Goal: Task Accomplishment & Management: Complete application form

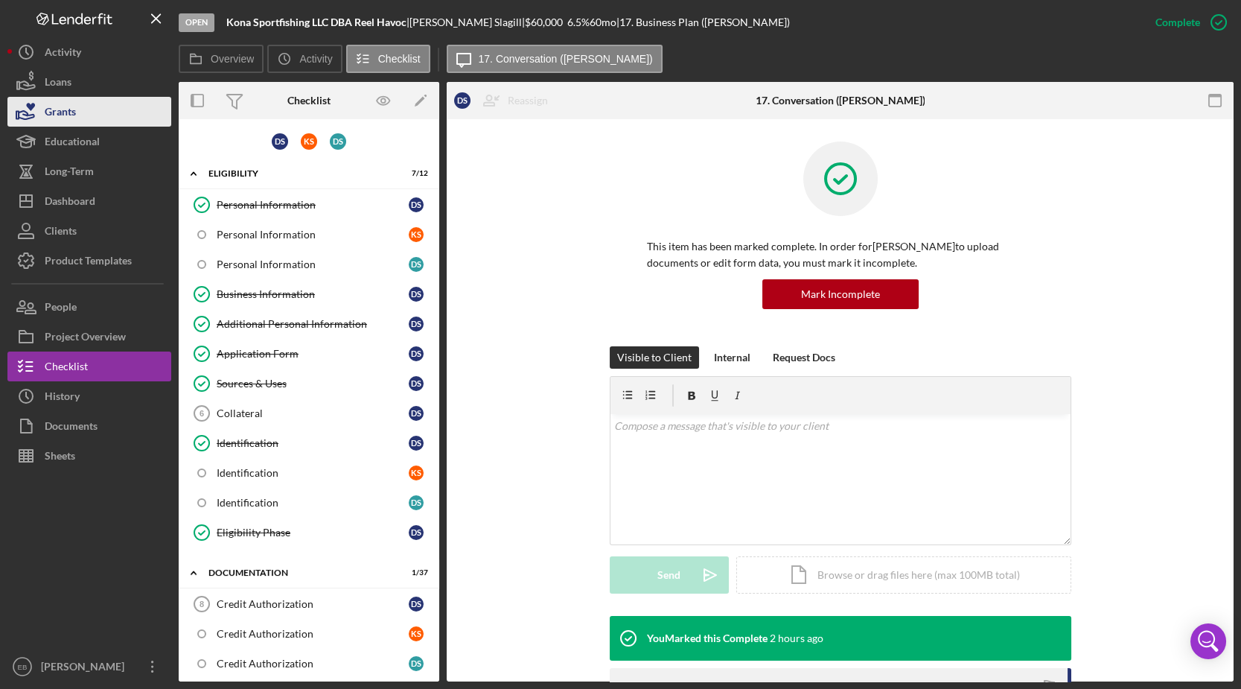
scroll to position [450, 0]
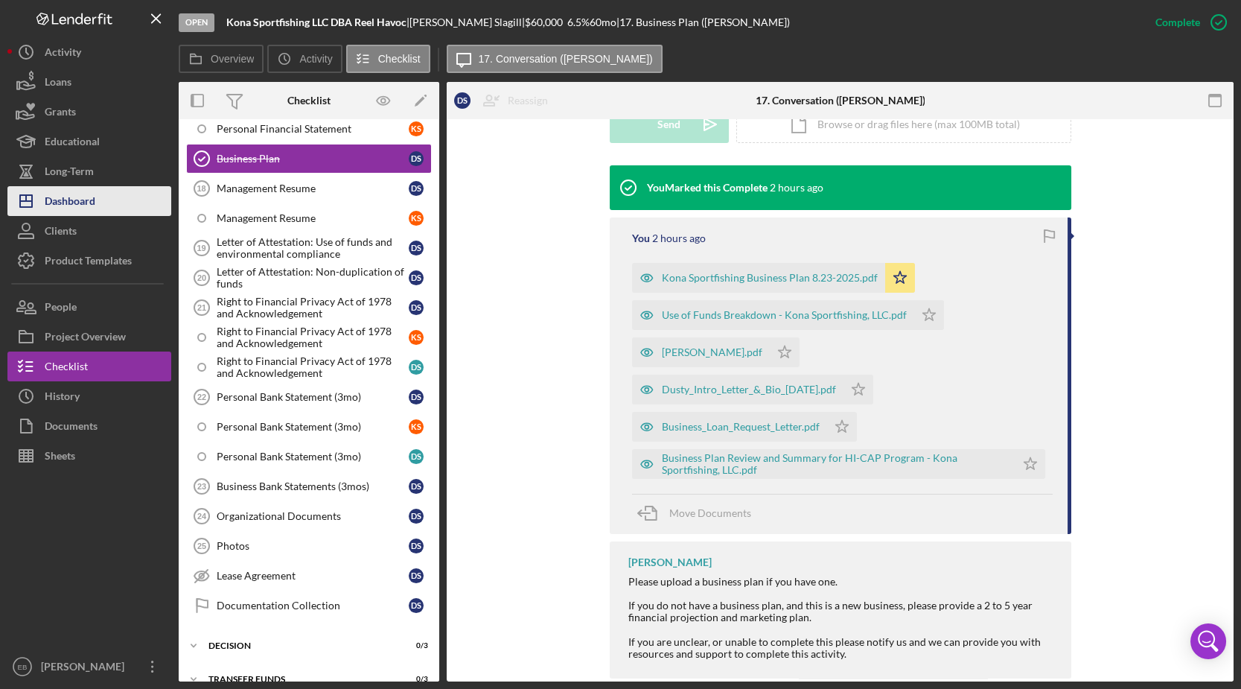
click at [69, 195] on div "Dashboard" at bounding box center [70, 202] width 51 height 33
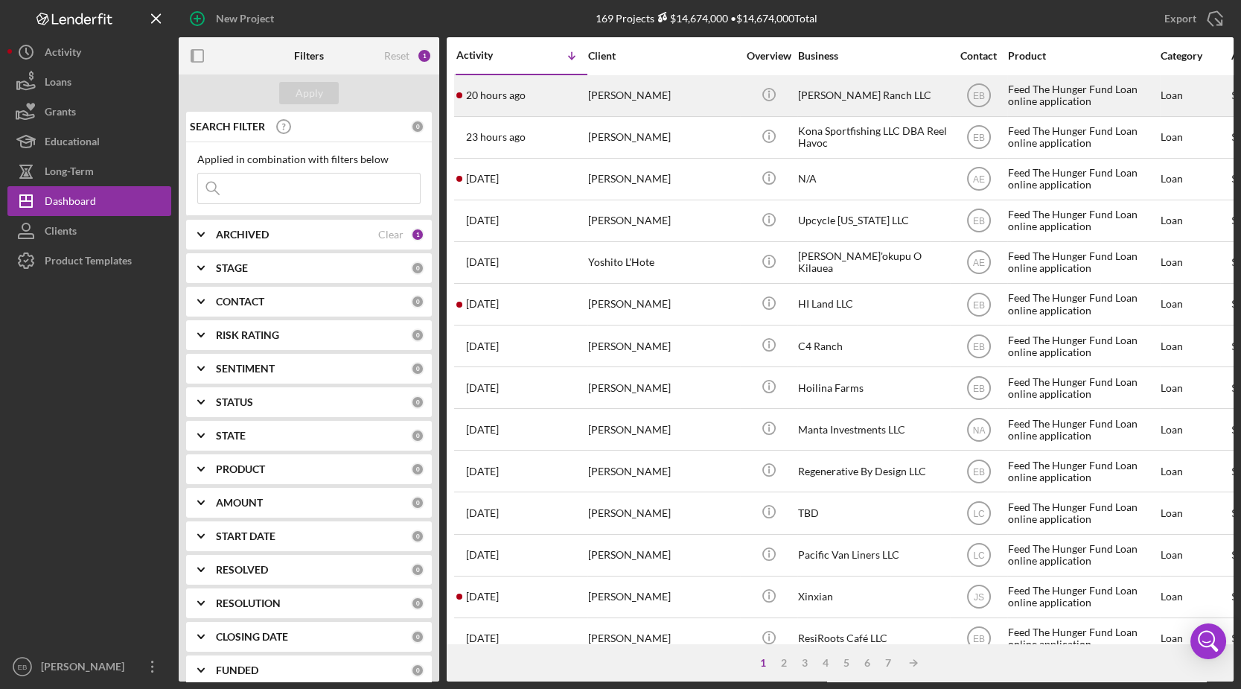
click at [536, 94] on div "20 hours ago [PERSON_NAME]" at bounding box center [521, 95] width 130 height 39
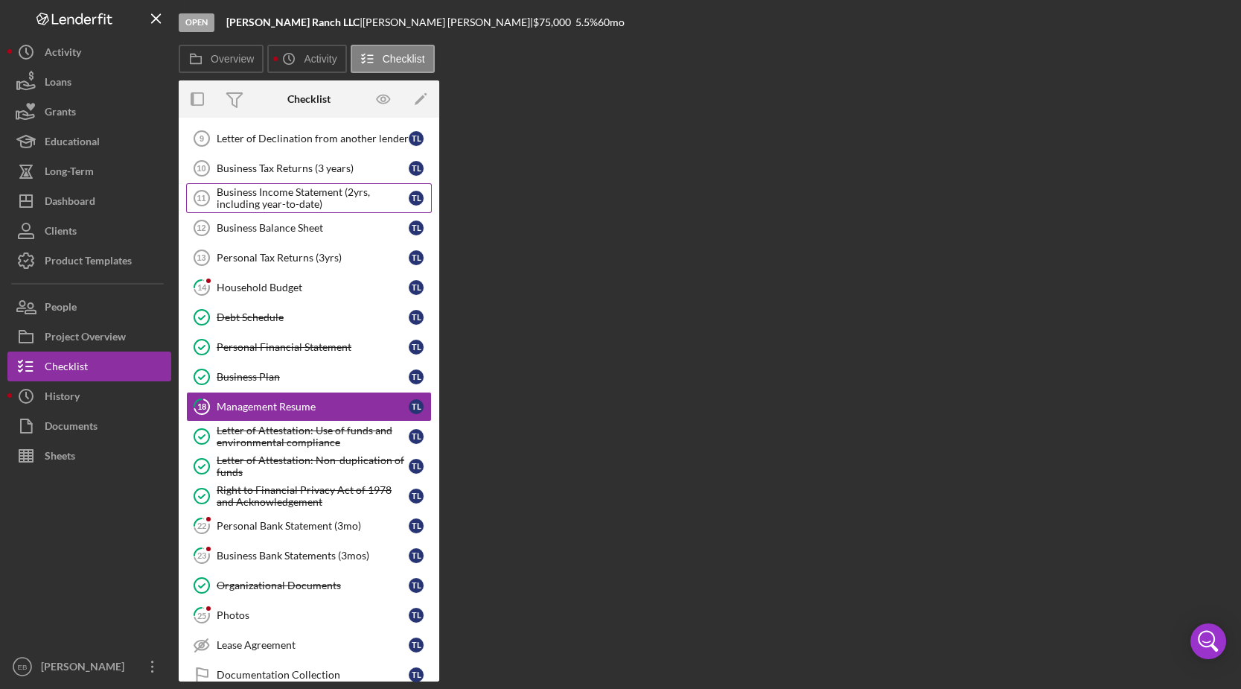
scroll to position [127, 0]
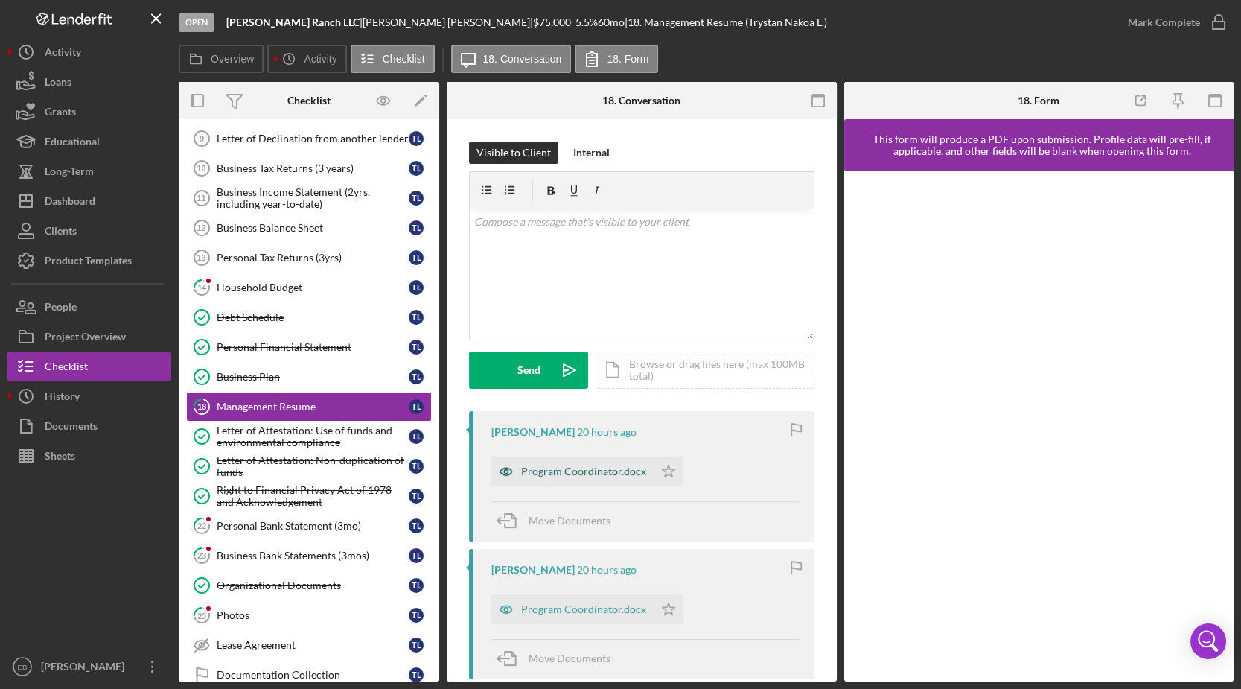
click at [569, 469] on div "Program Coordinator.docx" at bounding box center [583, 471] width 125 height 12
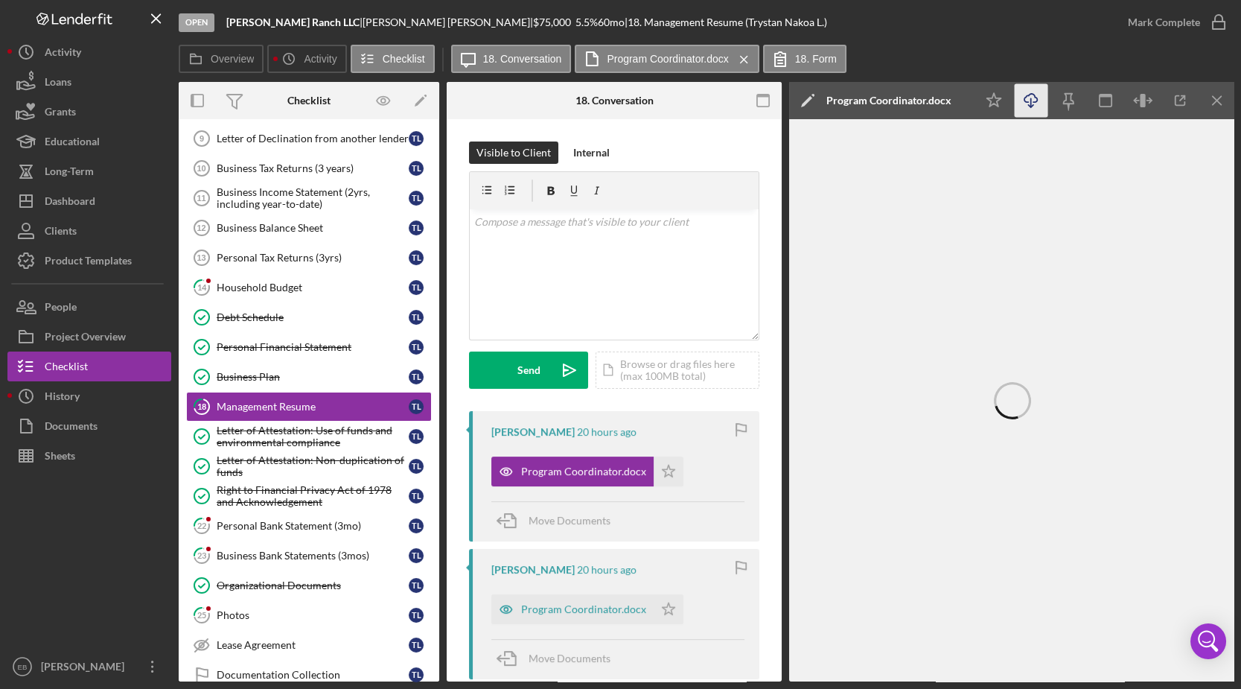
click at [1032, 100] on icon "Icon/Download" at bounding box center [1031, 100] width 33 height 33
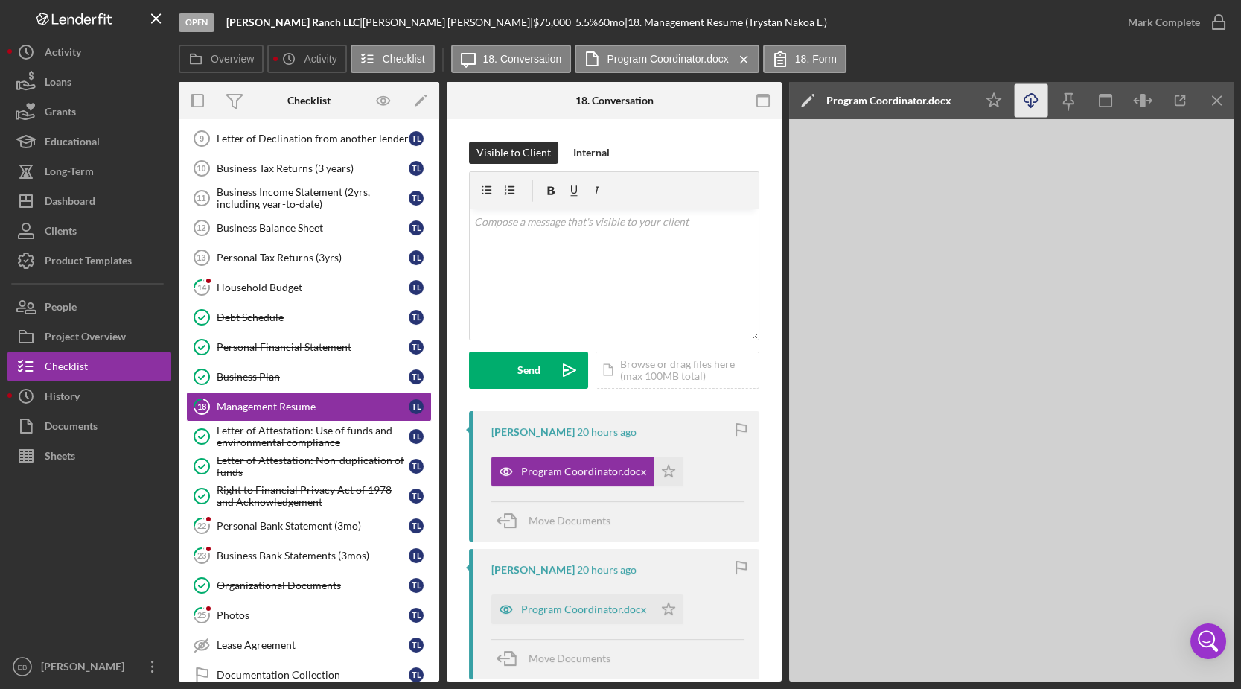
click at [706, 467] on div "Program Coordinator.docx Icon/Star" at bounding box center [617, 467] width 253 height 37
click at [668, 475] on polygon "button" at bounding box center [668, 470] width 13 height 12
click at [1213, 23] on icon "button" at bounding box center [1218, 22] width 37 height 37
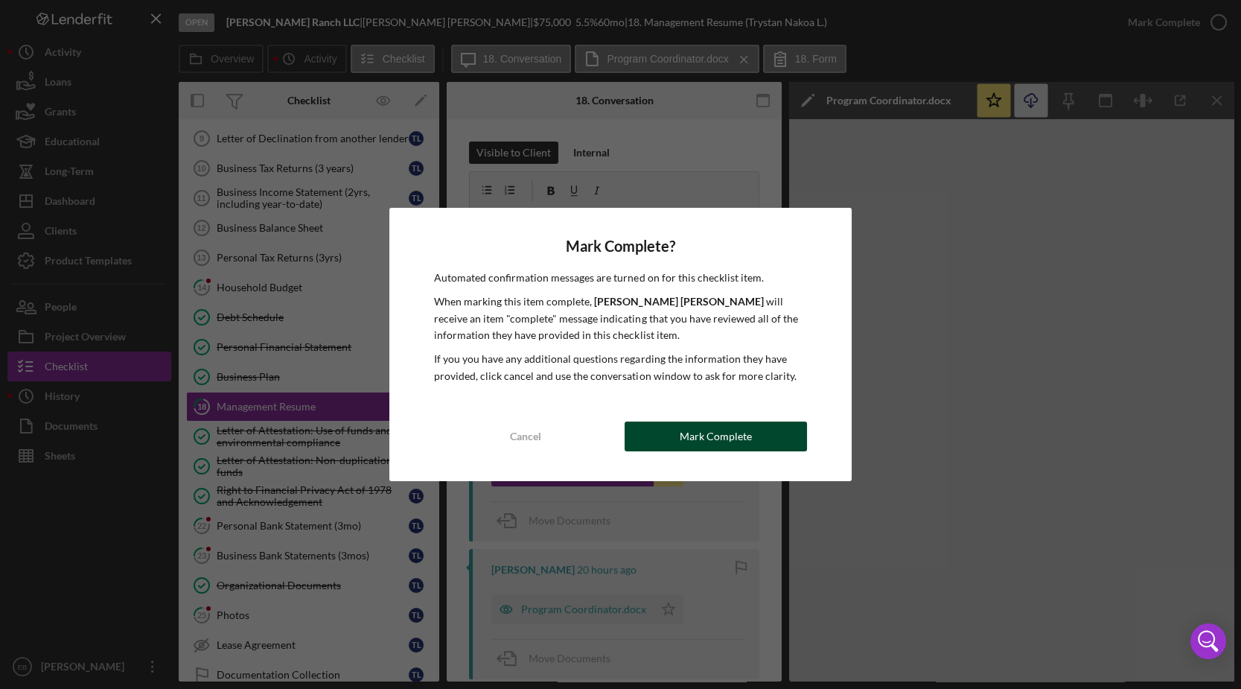
click at [698, 439] on div "Mark Complete" at bounding box center [716, 436] width 72 height 30
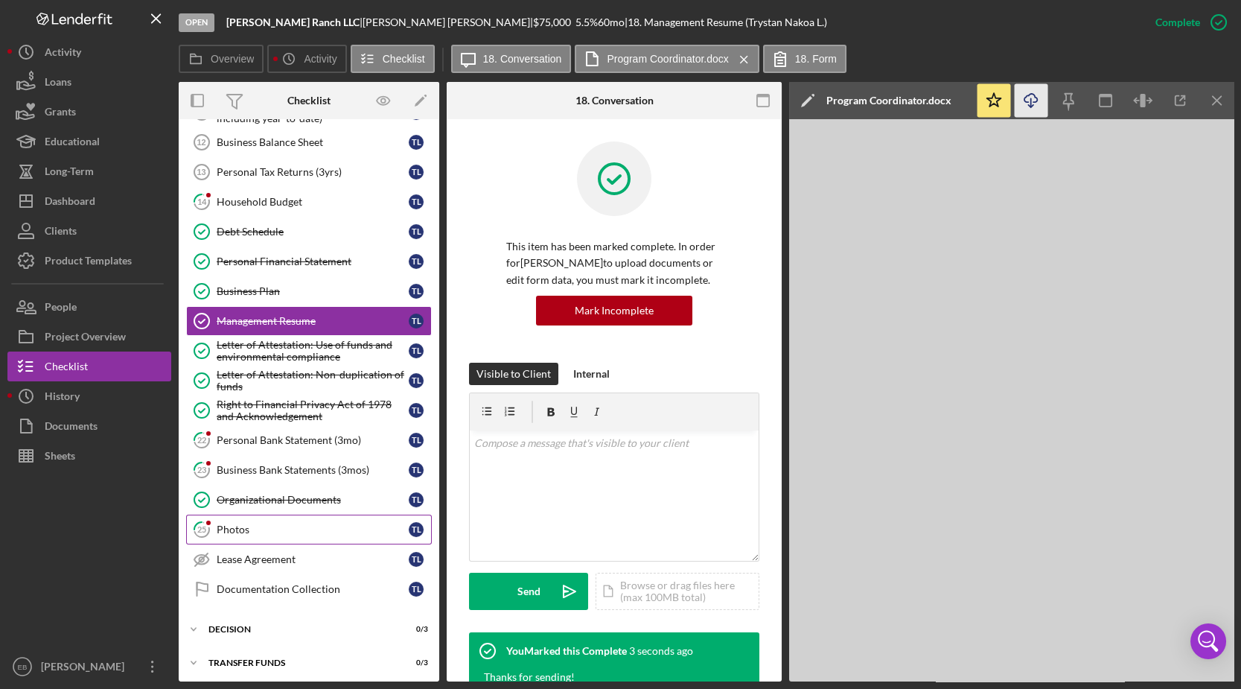
click at [270, 524] on div "Photos" at bounding box center [313, 529] width 192 height 12
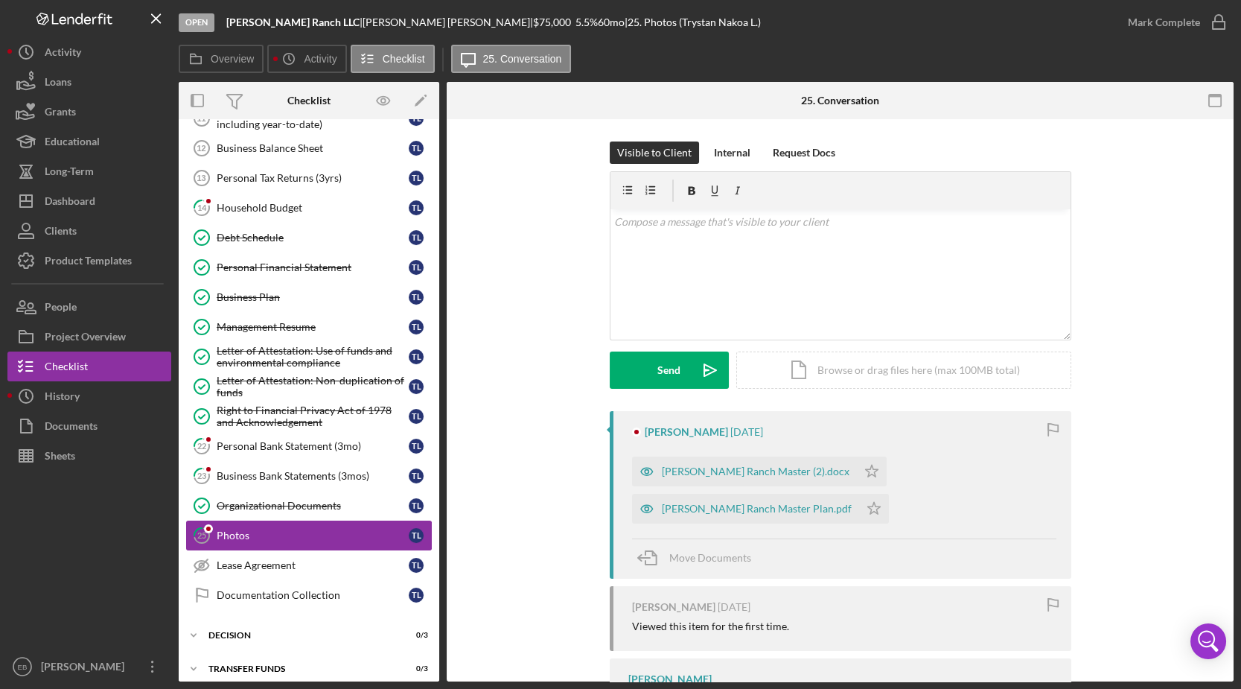
scroll to position [208, 0]
click at [728, 467] on div "[PERSON_NAME] Ranch Master (2).docx" at bounding box center [756, 471] width 188 height 12
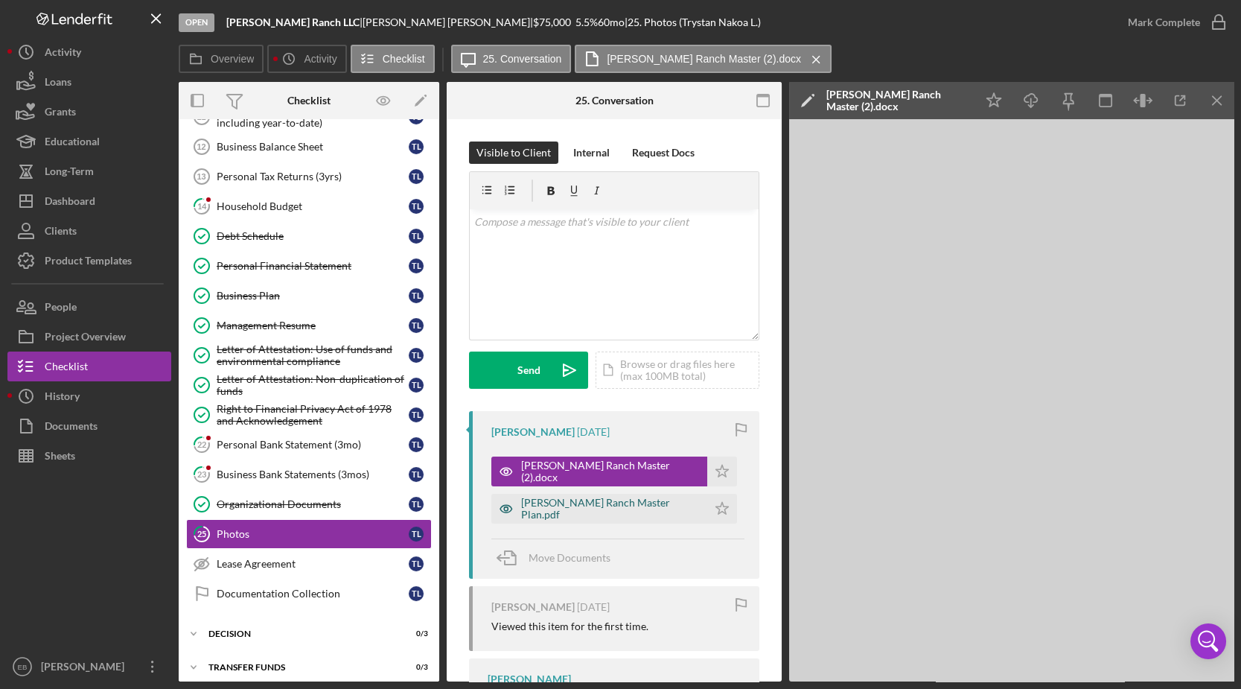
click at [599, 511] on div "[PERSON_NAME] Ranch Master Plan.pdf" at bounding box center [610, 508] width 179 height 24
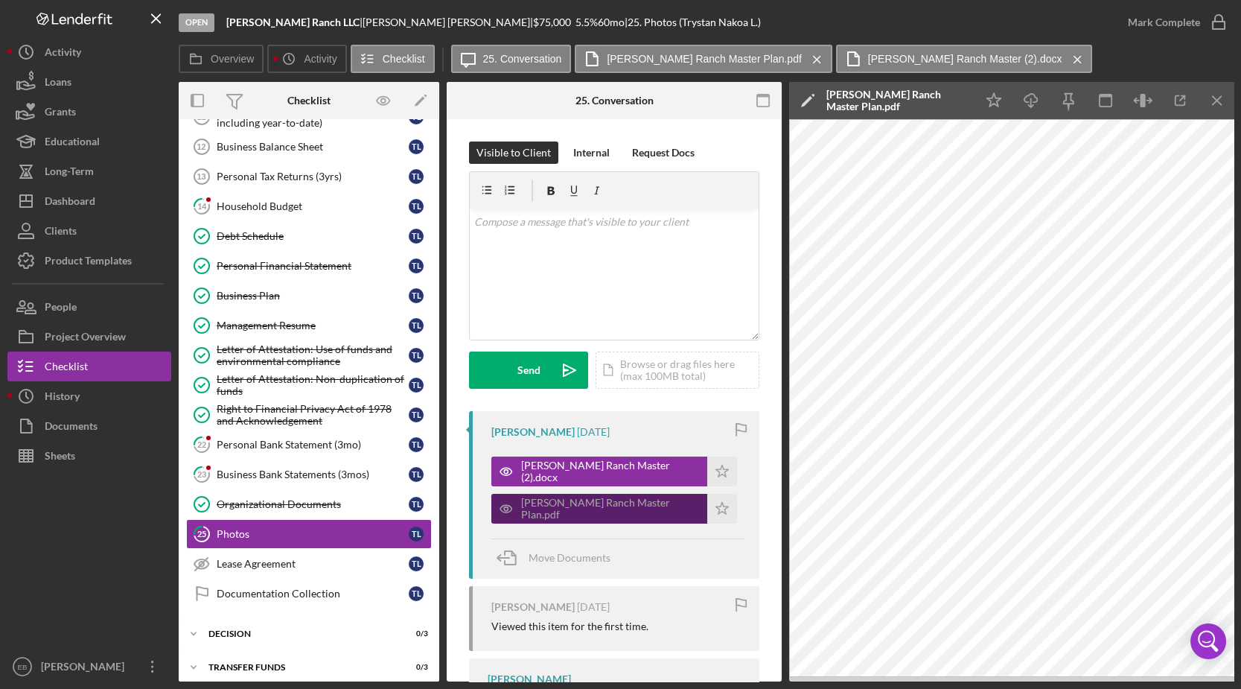
click at [589, 503] on div "[PERSON_NAME] Ranch Master Plan.pdf" at bounding box center [610, 508] width 179 height 24
click at [1026, 92] on icon "Icon/Download" at bounding box center [1031, 100] width 33 height 33
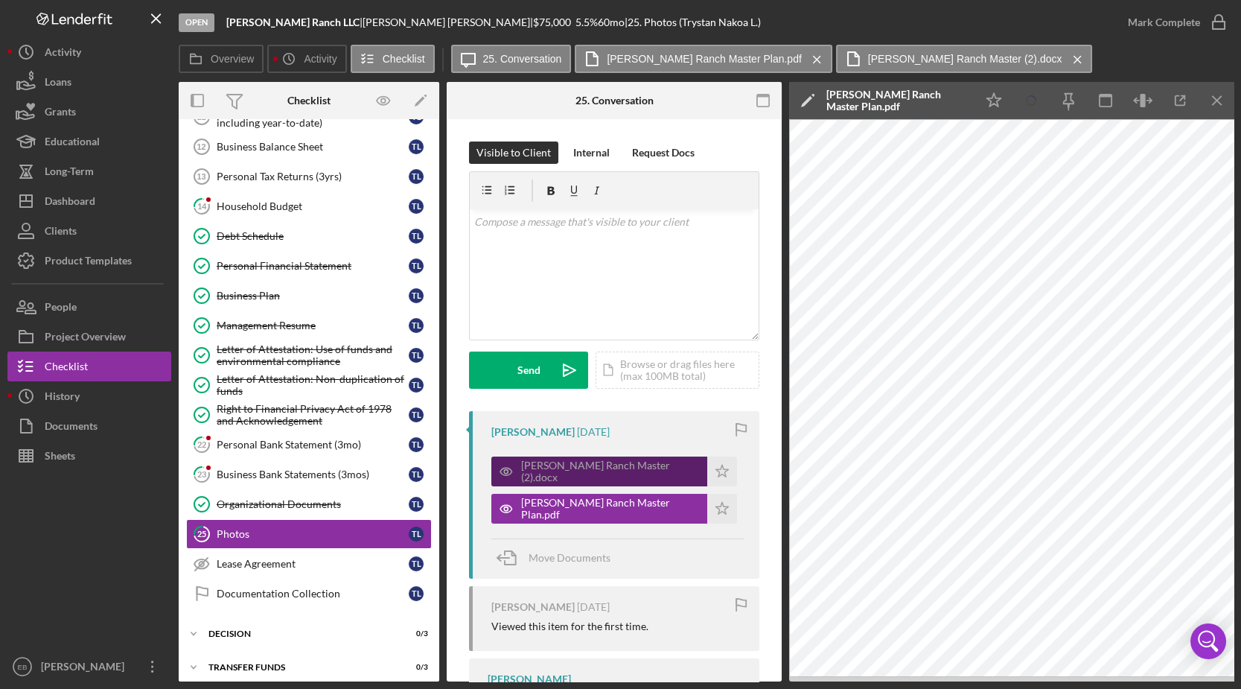
click at [578, 470] on div "[PERSON_NAME] Ranch Master (2).docx" at bounding box center [610, 471] width 179 height 24
click at [601, 477] on div "[PERSON_NAME] Ranch Master (2).docx" at bounding box center [599, 471] width 216 height 30
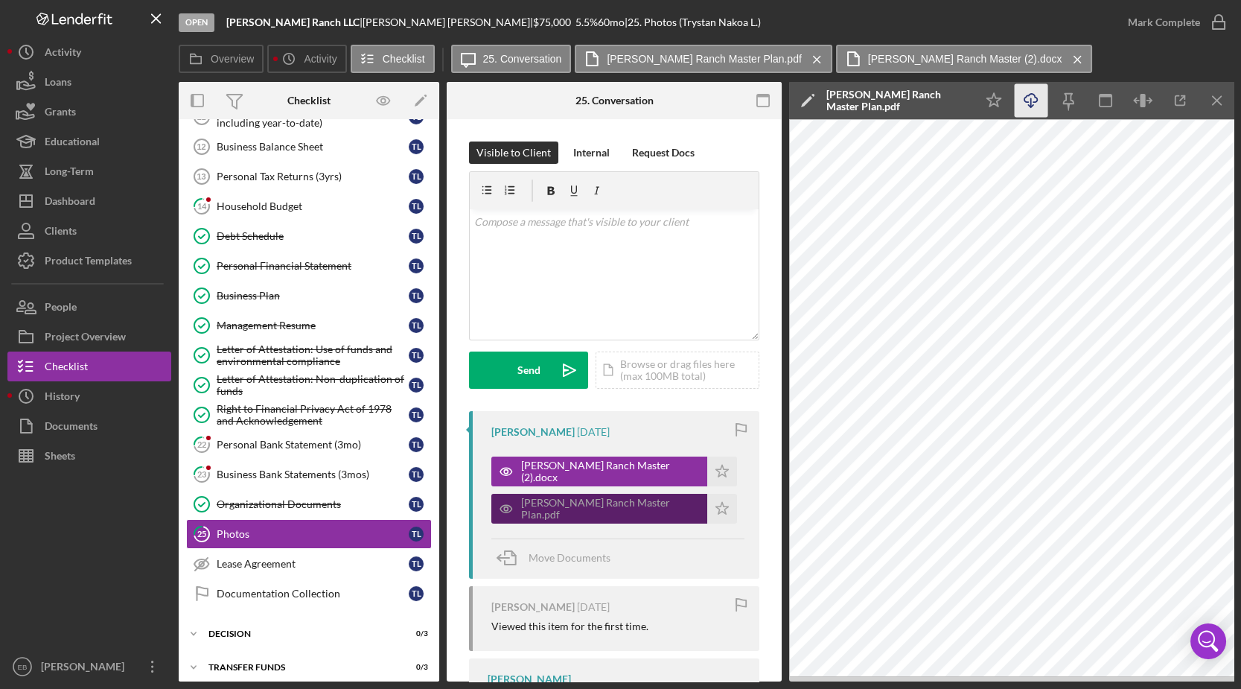
click at [590, 506] on div "[PERSON_NAME] Ranch Master Plan.pdf" at bounding box center [610, 508] width 179 height 24
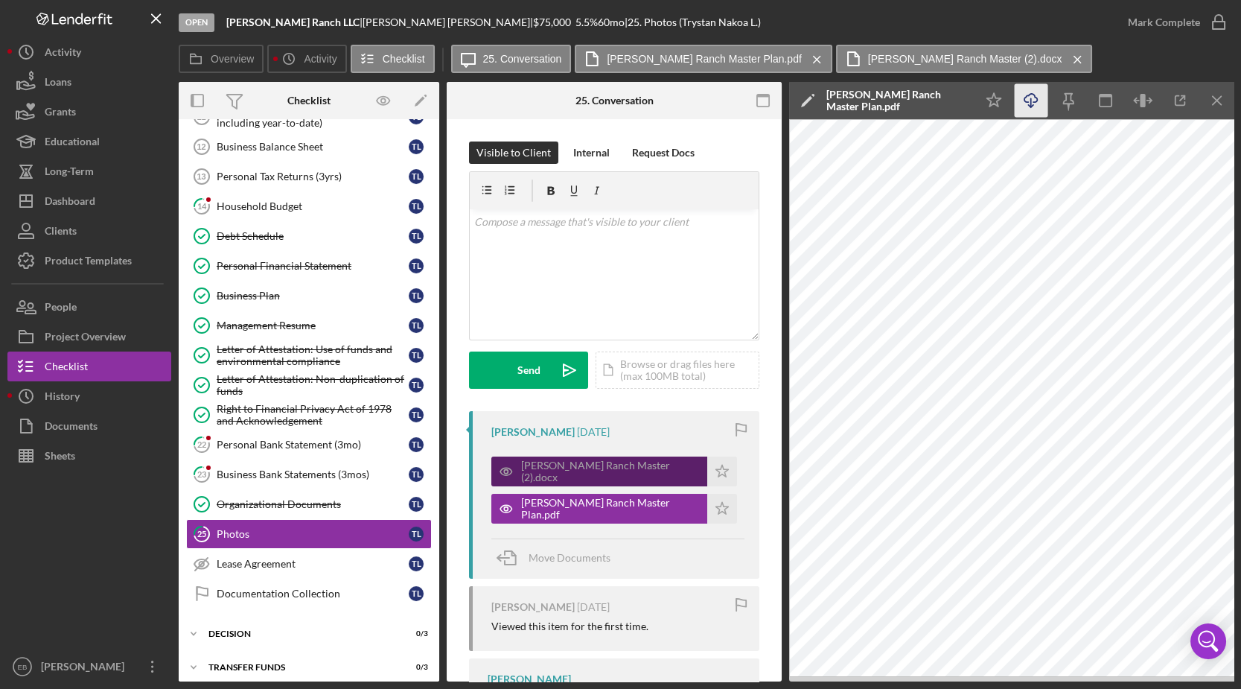
click at [567, 479] on div "[PERSON_NAME] Ranch Master (2).docx" at bounding box center [599, 471] width 216 height 30
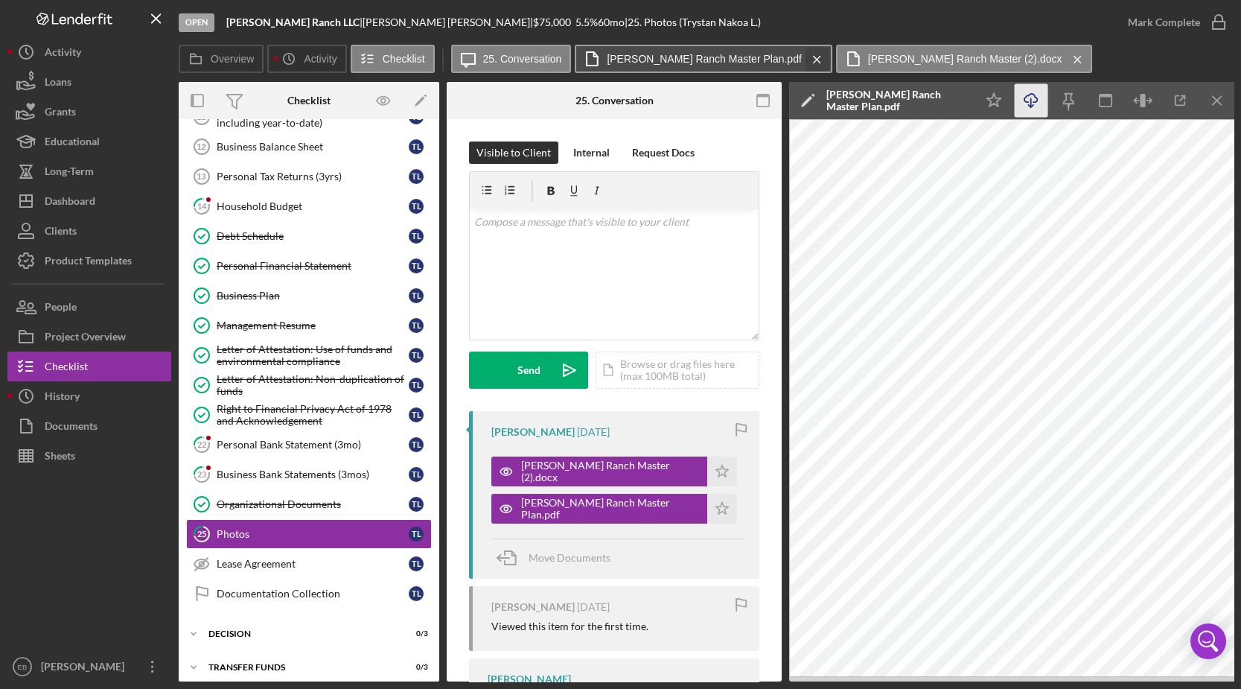
click at [804, 60] on icon "Icon/Menu Close" at bounding box center [817, 59] width 26 height 37
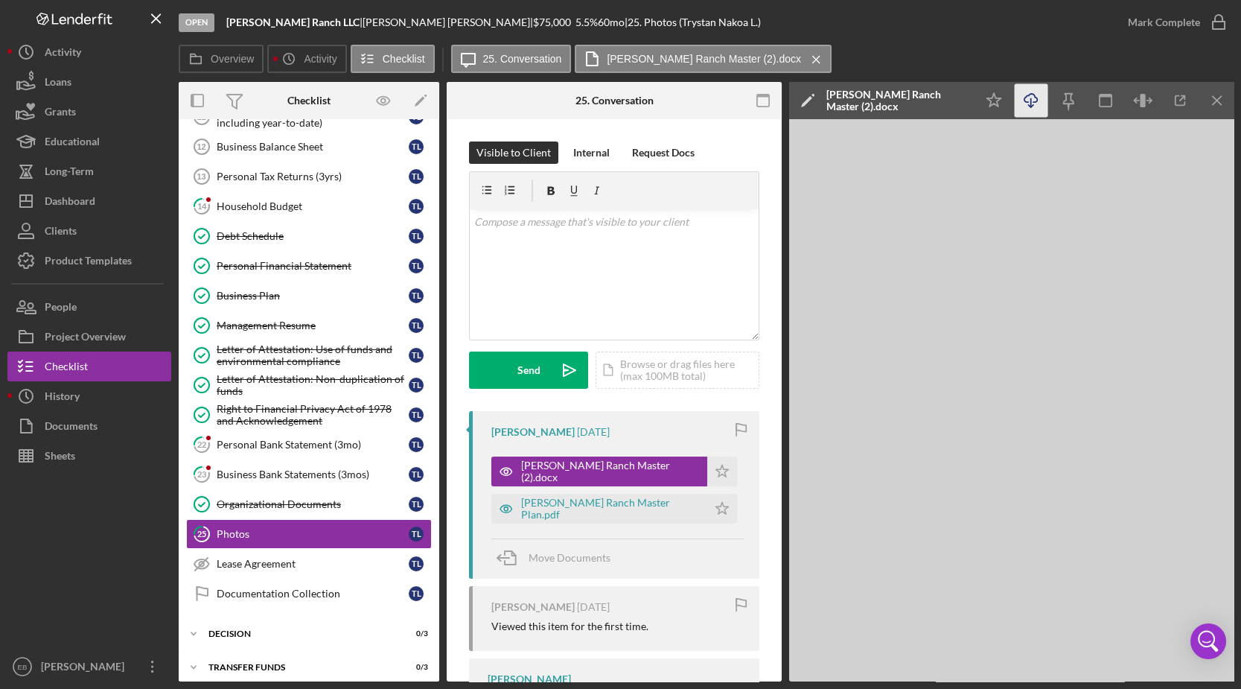
click at [1029, 110] on icon "Icon/Download" at bounding box center [1031, 100] width 33 height 33
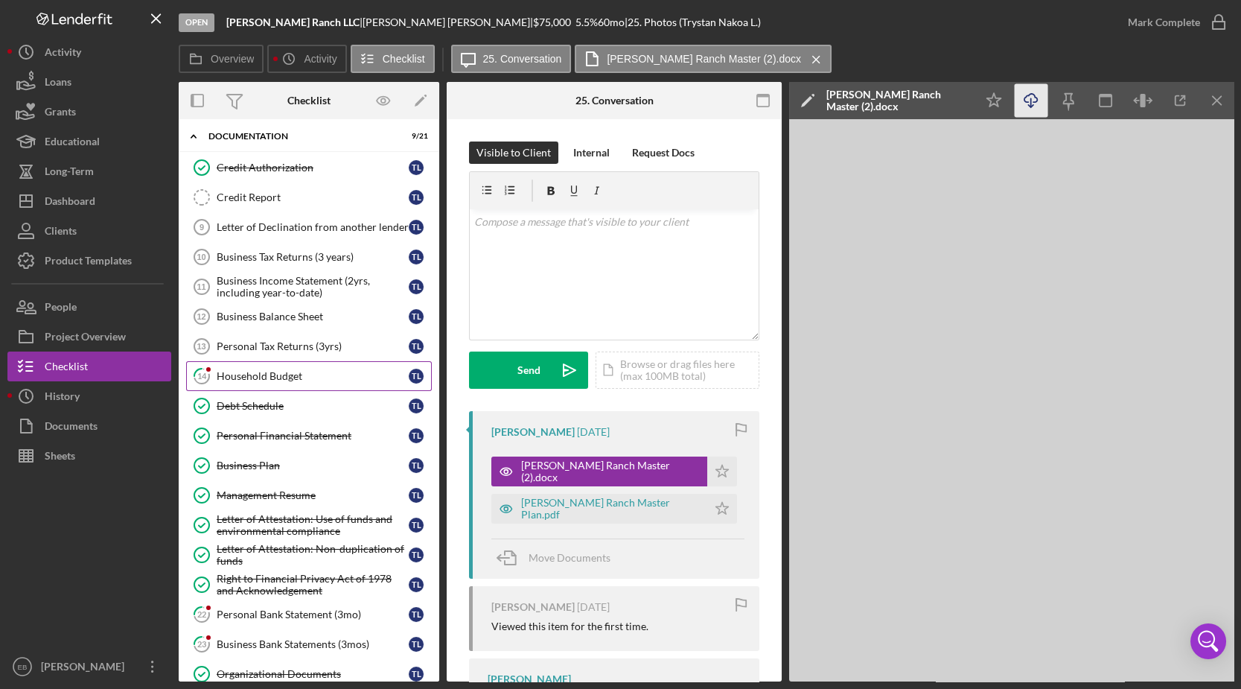
scroll to position [0, 0]
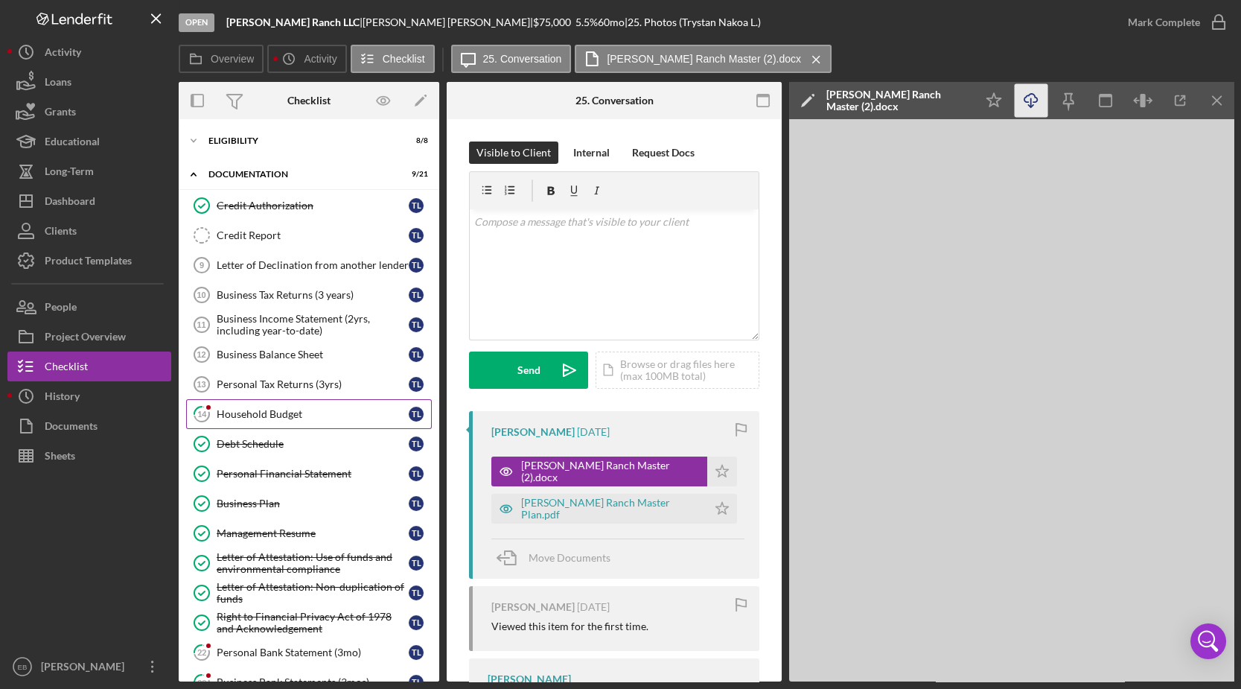
click at [268, 409] on div "Household Budget" at bounding box center [313, 414] width 192 height 12
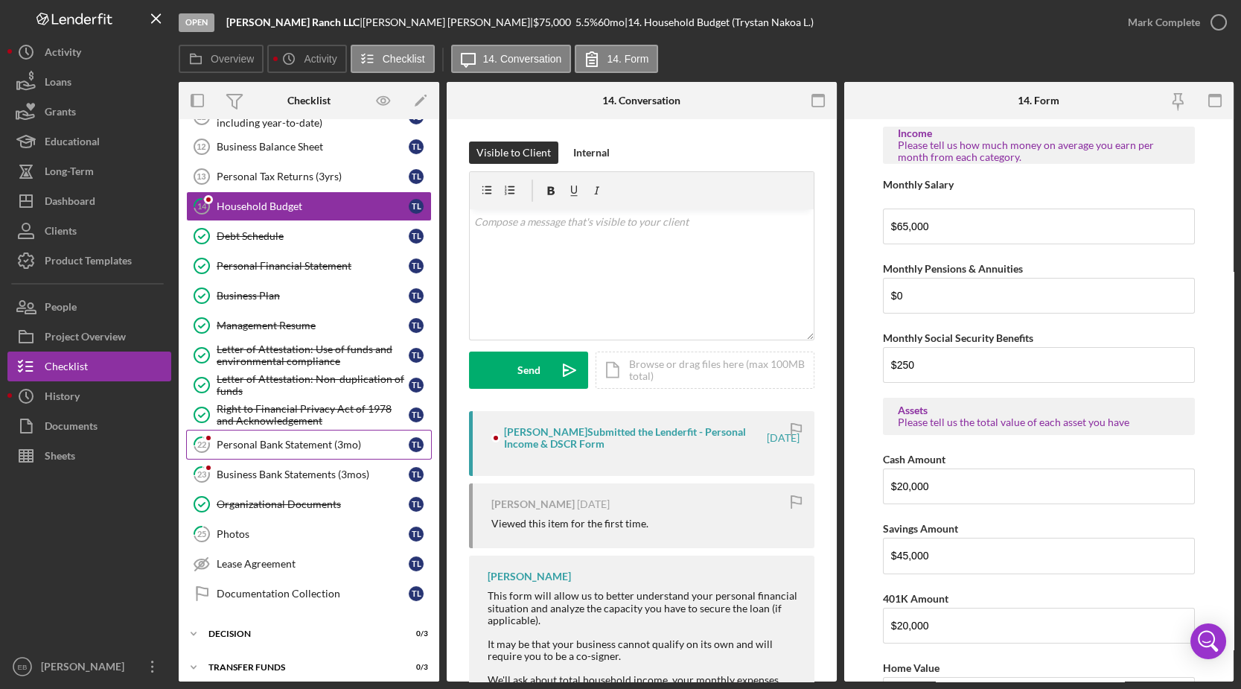
click at [280, 430] on link "22 Personal Bank Statement (3mo) T L" at bounding box center [309, 445] width 246 height 30
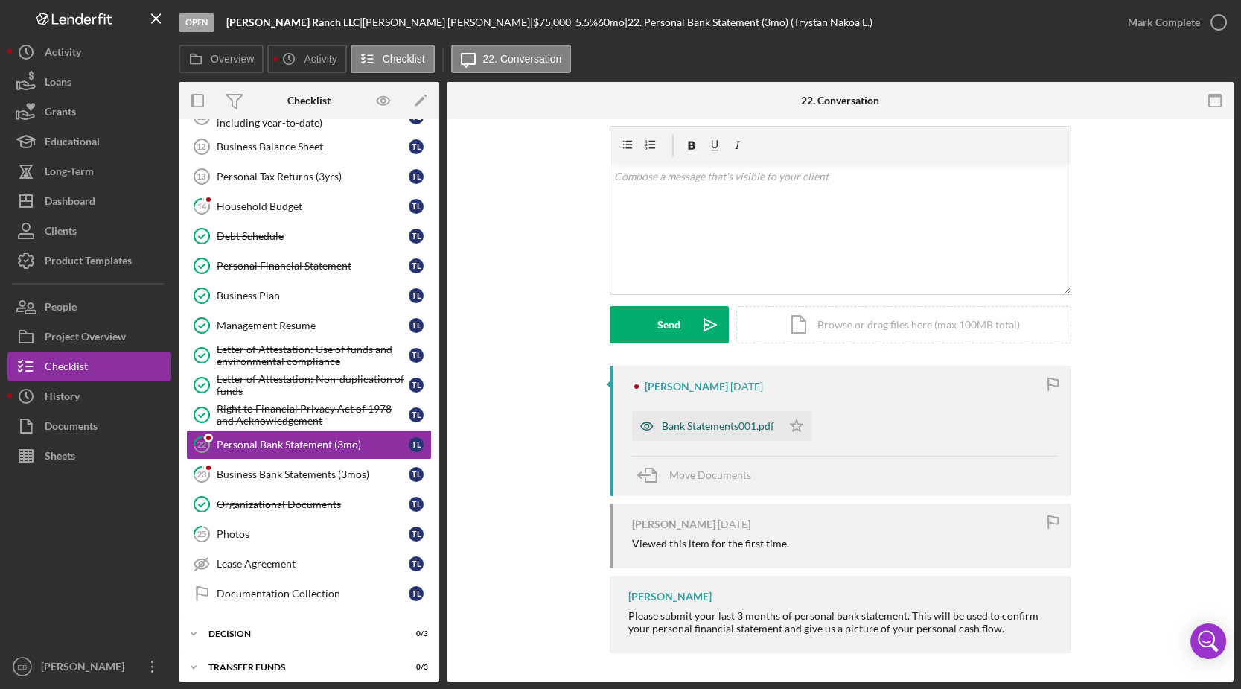
scroll to position [45, 0]
click at [729, 423] on div "Bank Statements001.pdf" at bounding box center [718, 426] width 112 height 12
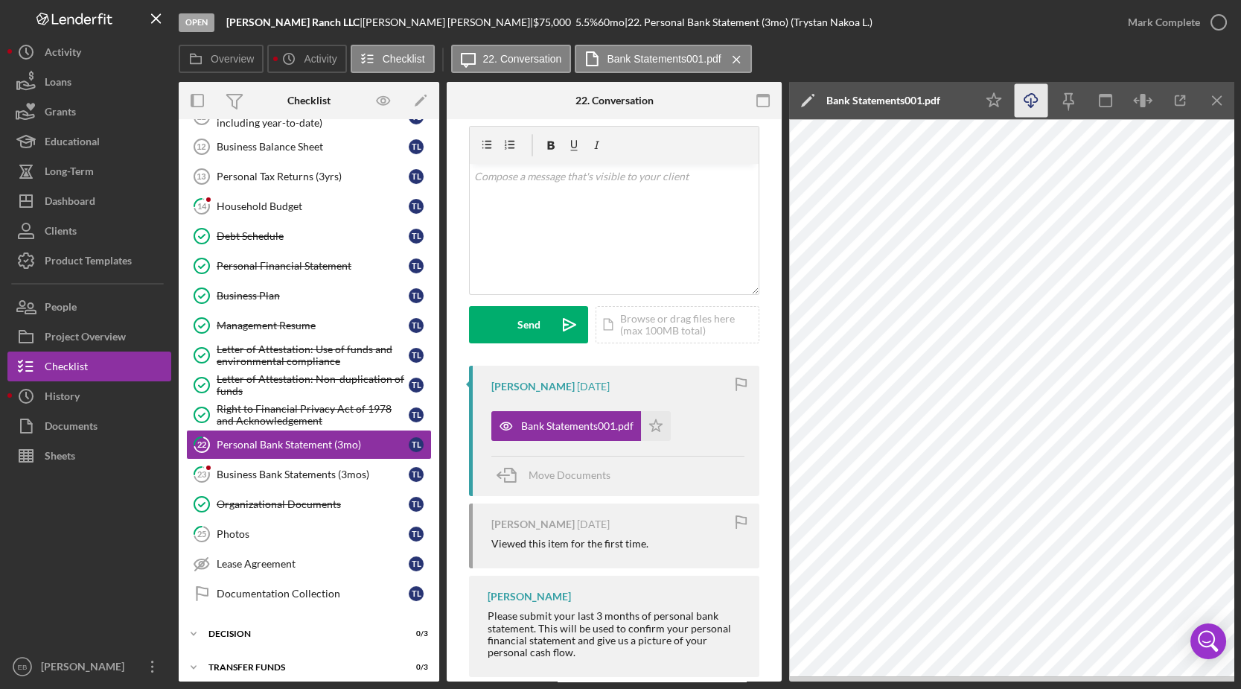
click at [1022, 95] on icon "Icon/Download" at bounding box center [1031, 100] width 33 height 33
click at [1221, 22] on icon "button" at bounding box center [1218, 22] width 37 height 37
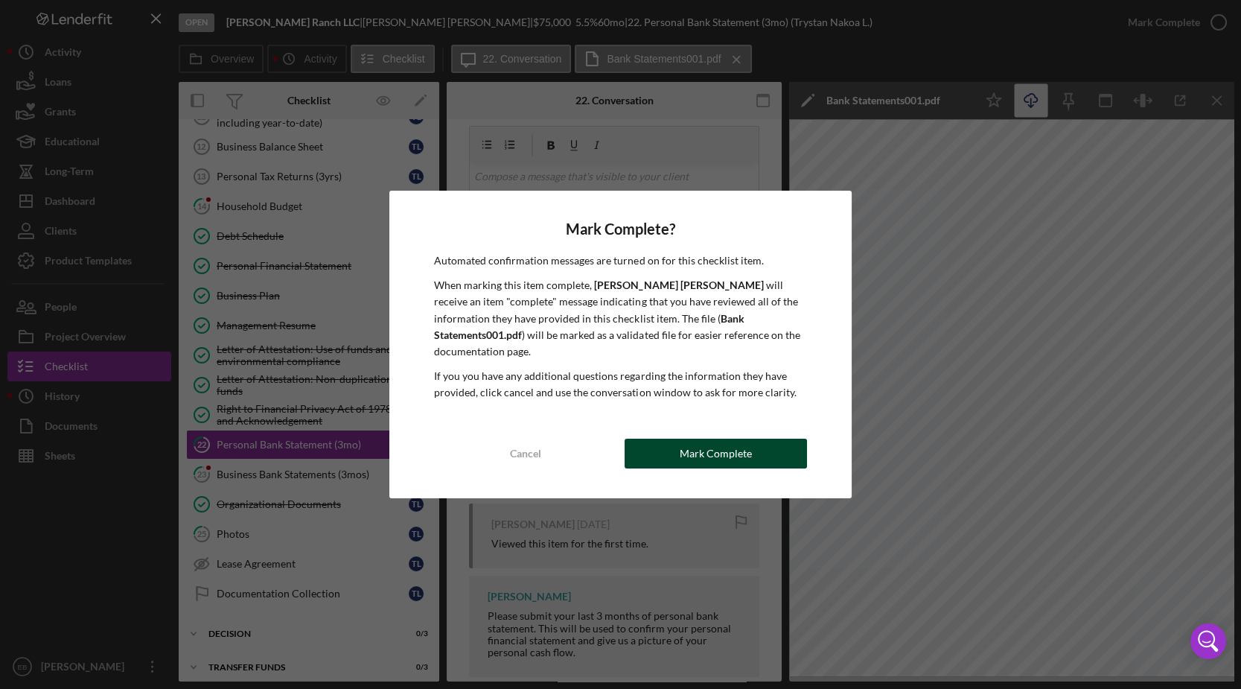
drag, startPoint x: 673, startPoint y: 440, endPoint x: 647, endPoint y: 413, distance: 37.4
click at [673, 439] on button "Mark Complete" at bounding box center [716, 453] width 182 height 30
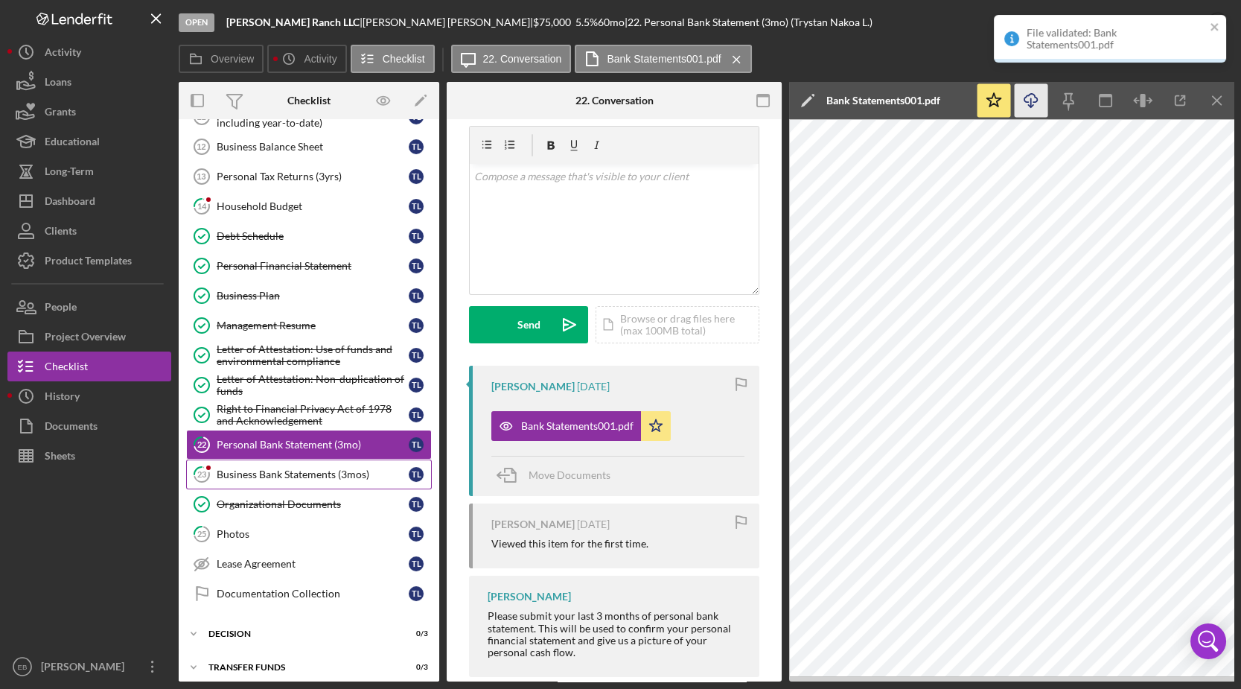
click at [278, 475] on link "23 Business Bank Statements (3mos) T L" at bounding box center [309, 474] width 246 height 30
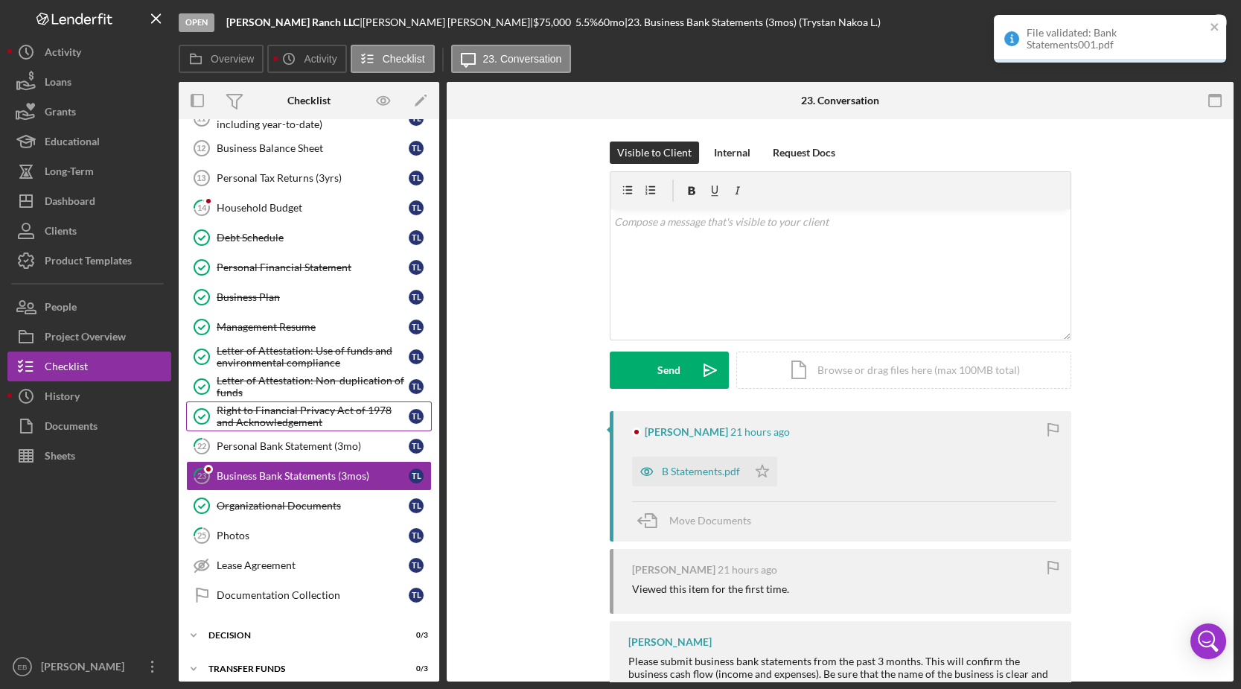
scroll to position [208, 0]
click at [693, 477] on div "B Statements.pdf" at bounding box center [689, 471] width 115 height 30
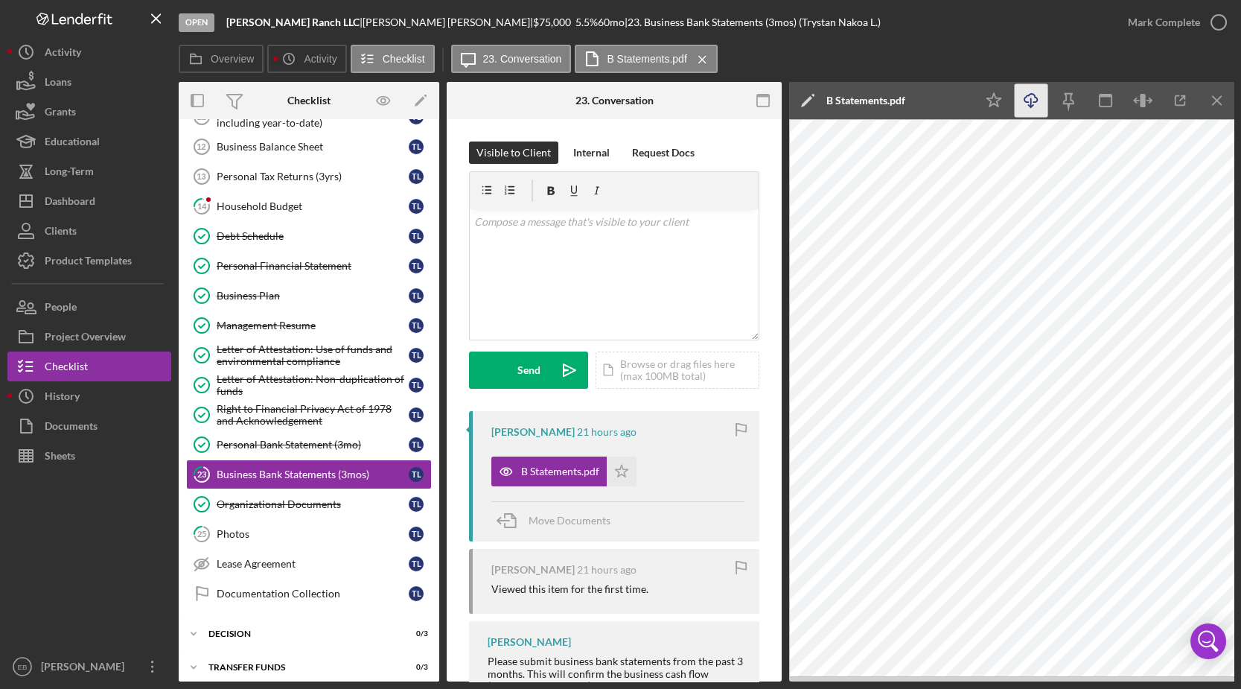
click at [1028, 101] on icon "button" at bounding box center [1030, 98] width 13 height 8
click at [1223, 16] on icon "button" at bounding box center [1218, 22] width 37 height 37
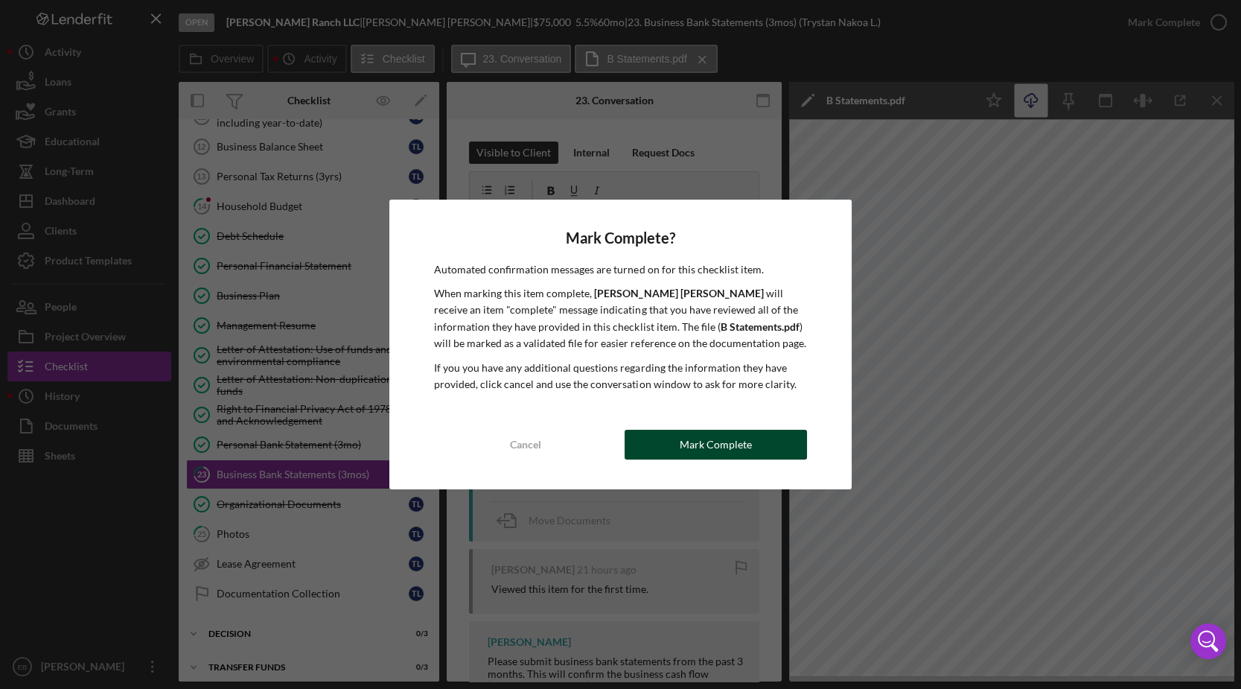
click at [674, 451] on button "Mark Complete" at bounding box center [716, 445] width 182 height 30
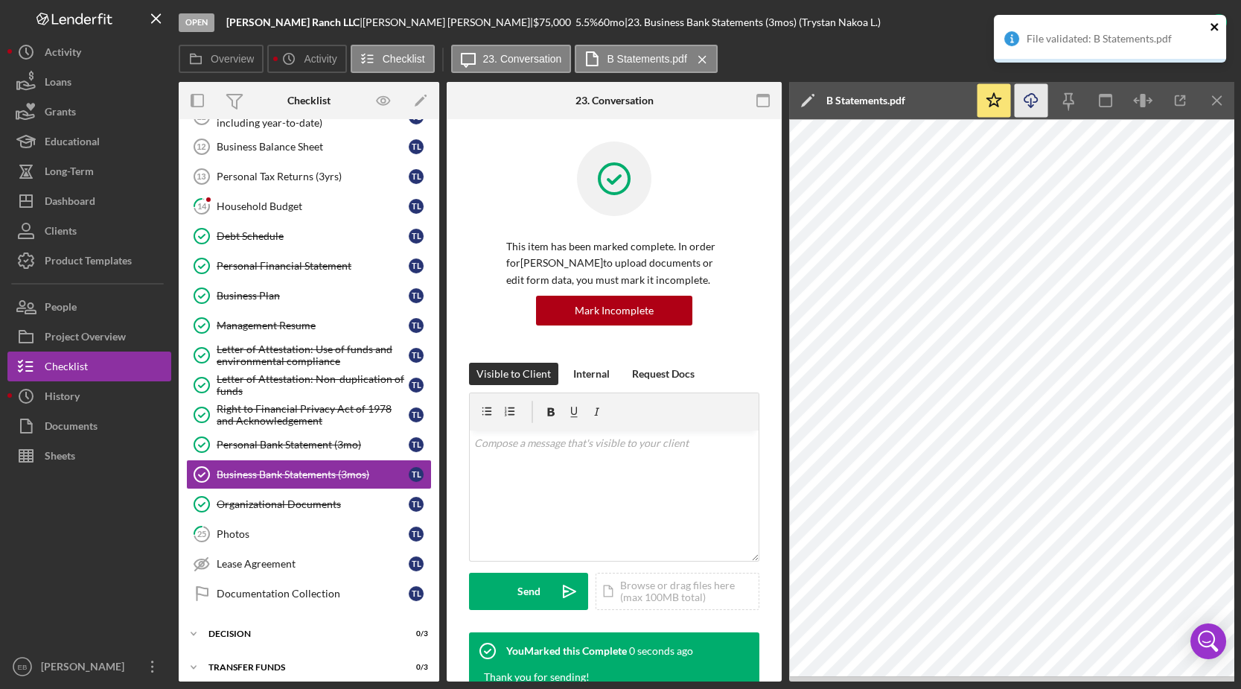
click at [1216, 27] on icon "close" at bounding box center [1215, 27] width 10 height 12
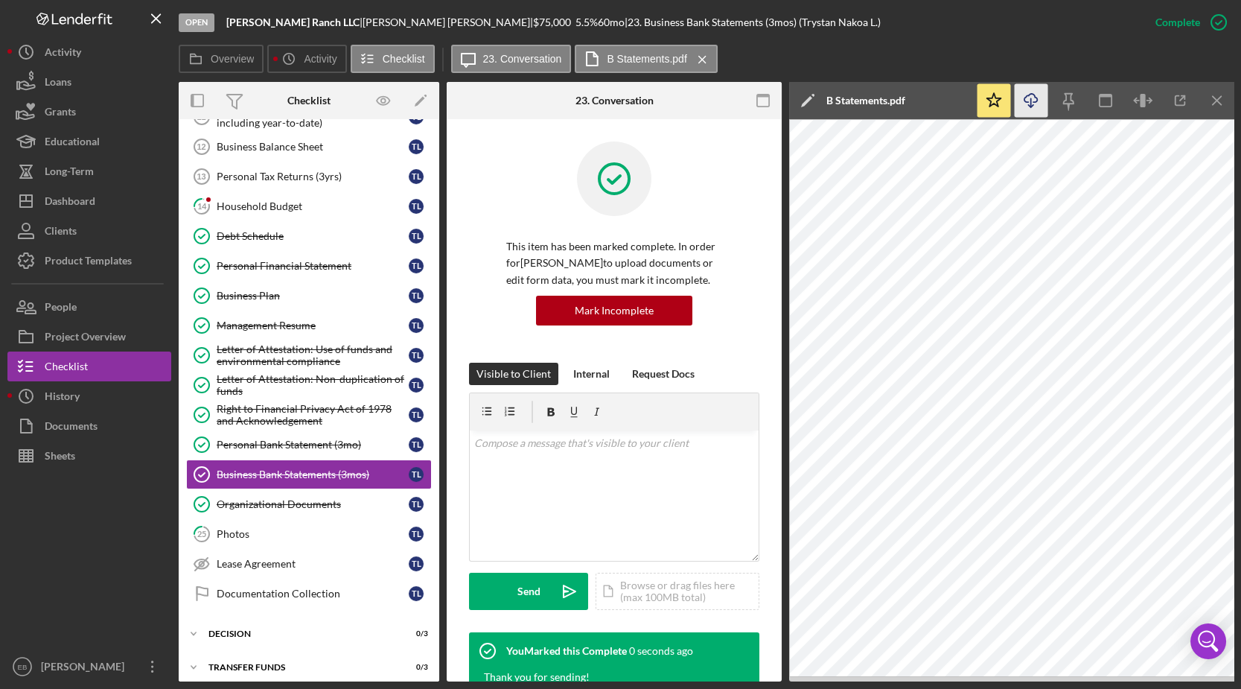
click at [1216, 27] on div "File validated: B Statements.pdf" at bounding box center [1110, 45] width 238 height 66
